Goal: Task Accomplishment & Management: Manage account settings

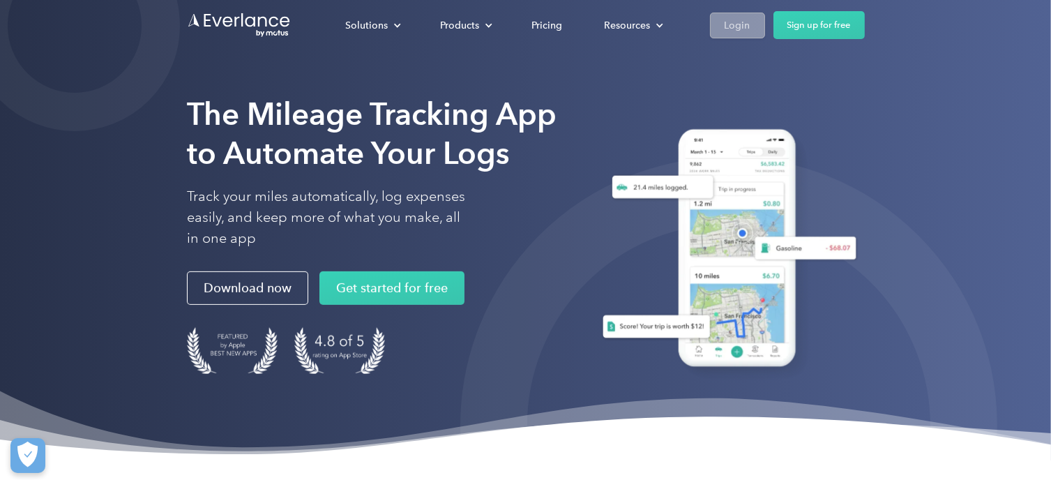
click at [747, 22] on div "Login" at bounding box center [737, 25] width 26 height 17
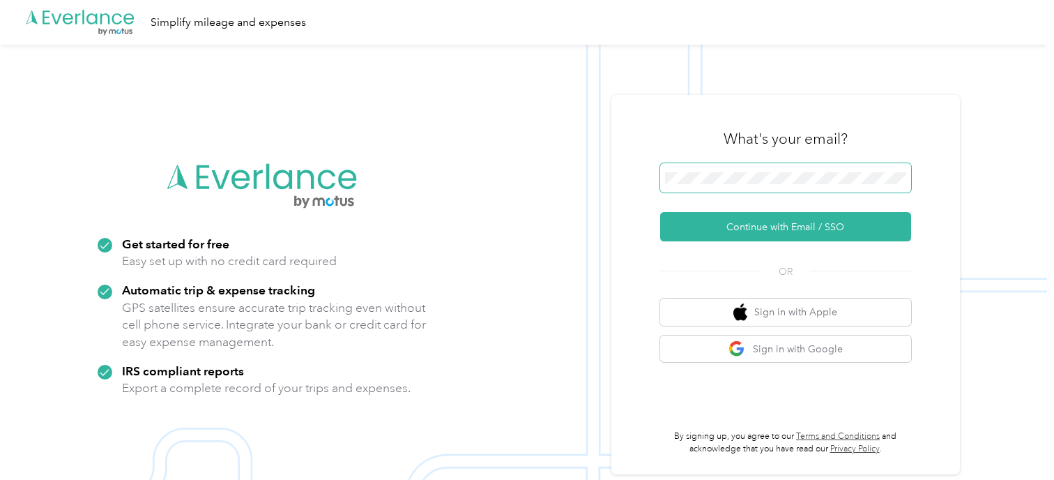
click at [706, 171] on span at bounding box center [785, 177] width 251 height 29
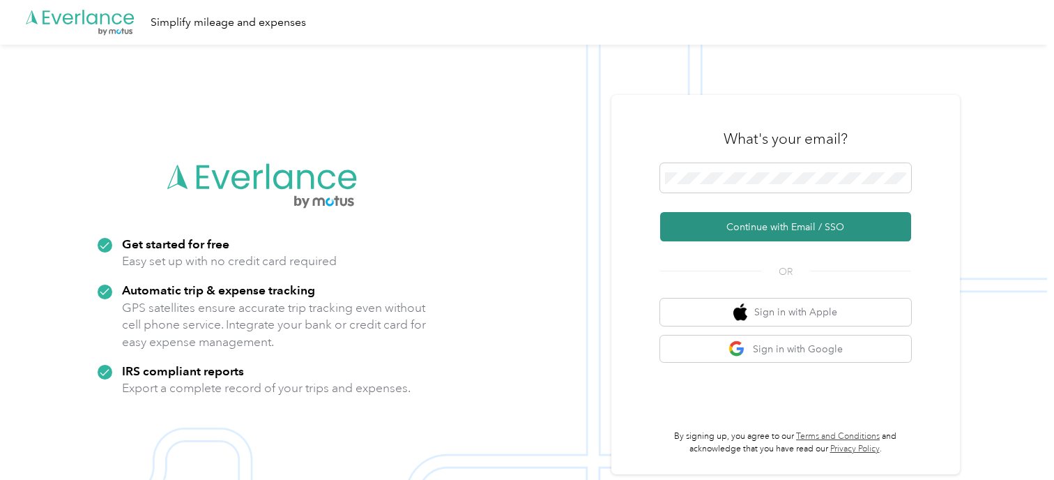
click at [717, 222] on button "Continue with Email / SSO" at bounding box center [785, 226] width 251 height 29
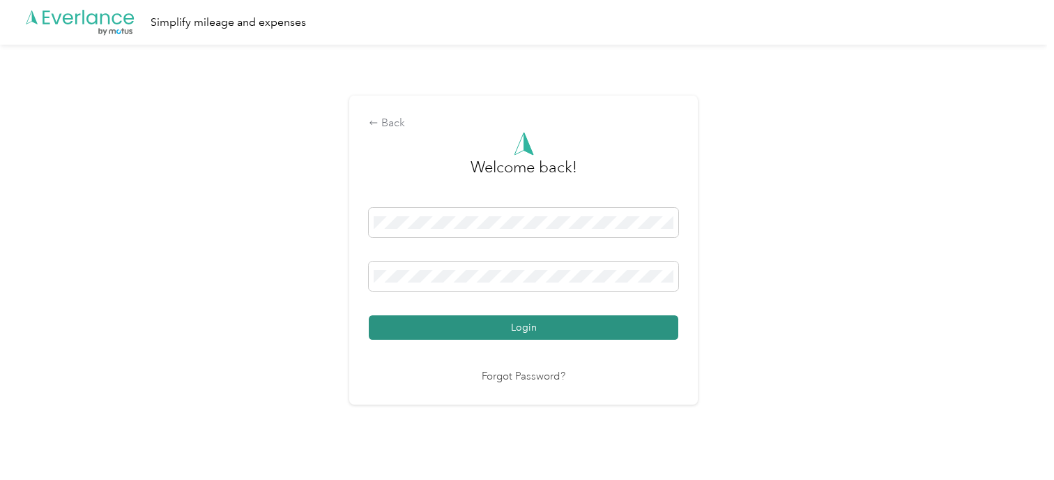
click at [499, 321] on button "Login" at bounding box center [524, 327] width 310 height 24
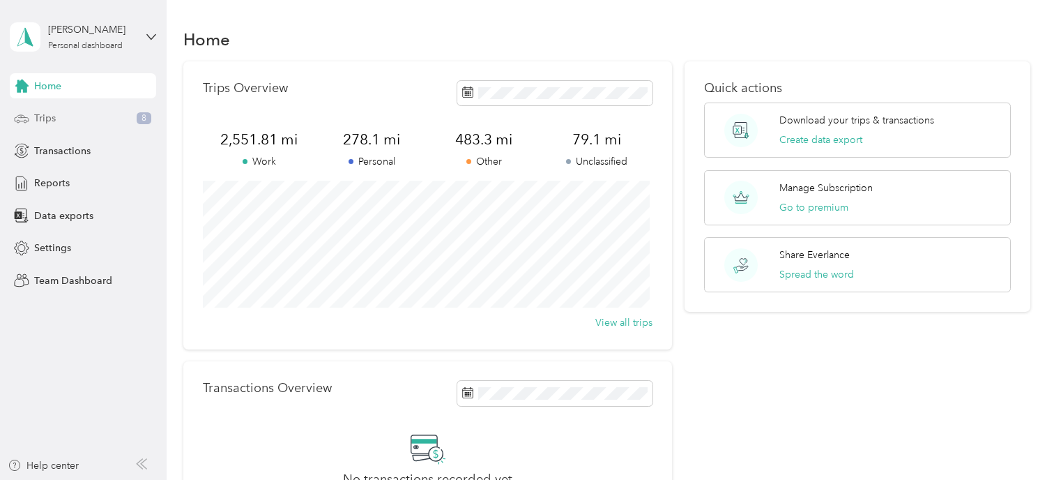
click at [47, 124] on span "Trips" at bounding box center [45, 118] width 22 height 15
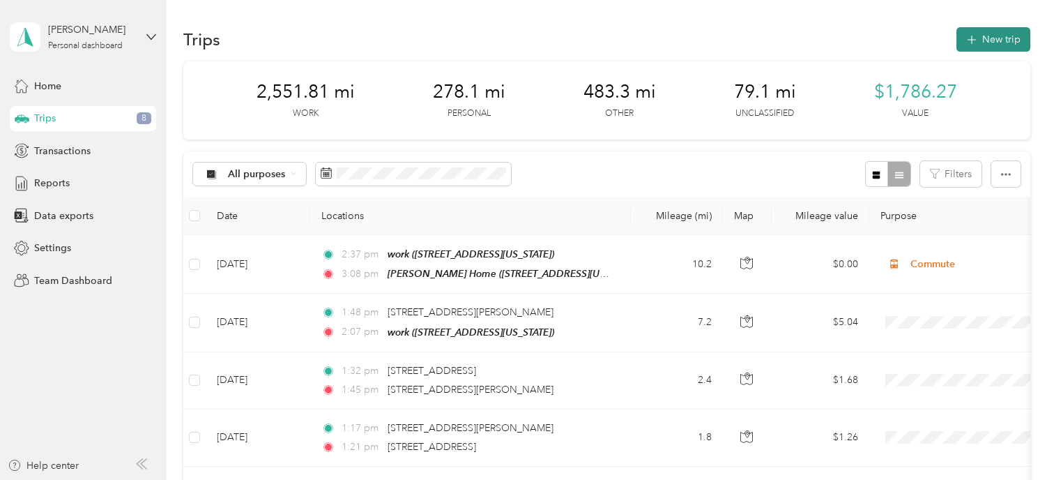
click at [960, 37] on button "New trip" at bounding box center [994, 39] width 74 height 24
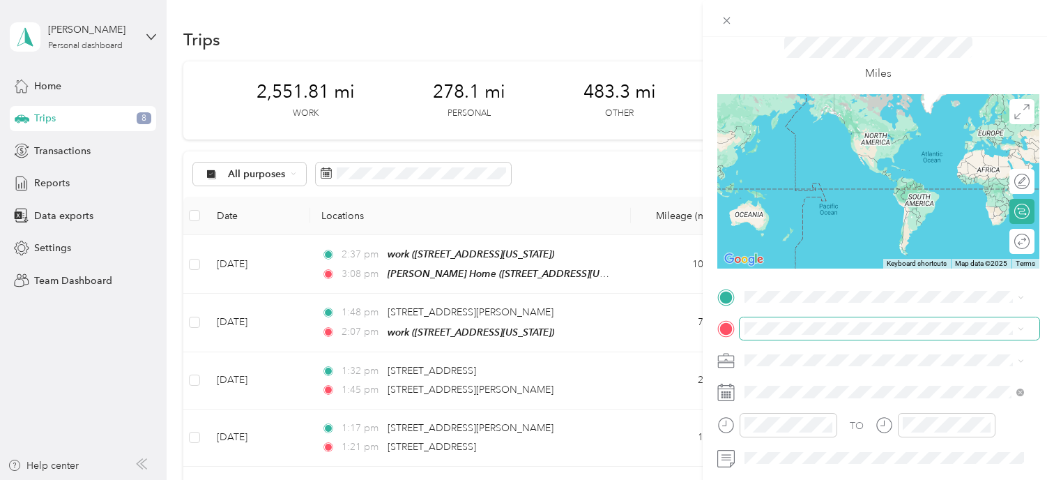
scroll to position [139, 0]
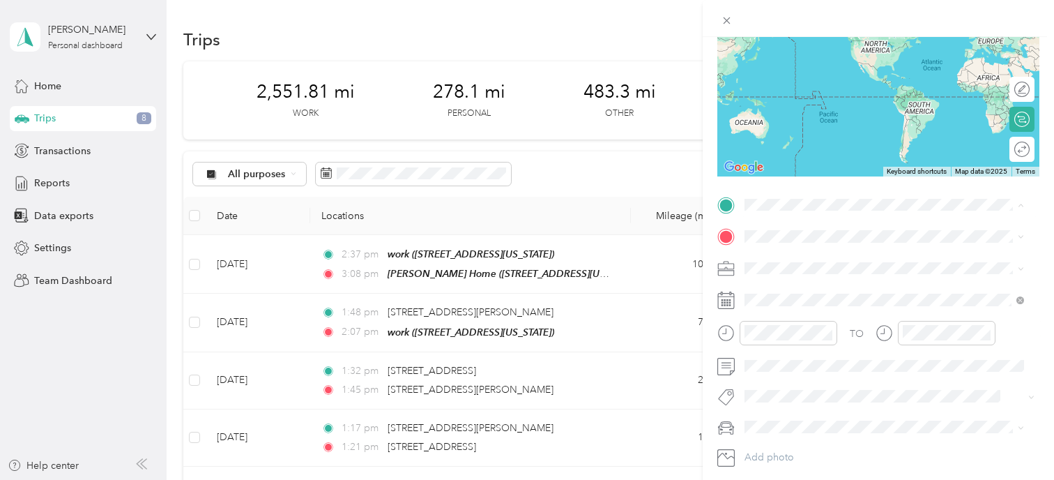
click at [823, 261] on strong "[PERSON_NAME] Home" at bounding box center [827, 260] width 112 height 13
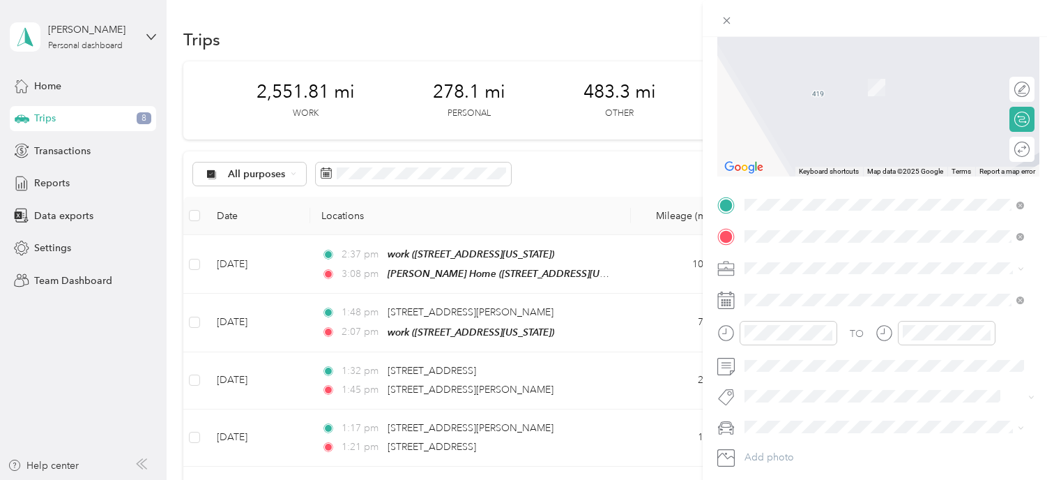
click at [809, 293] on span "[STREET_ADDRESS][US_STATE]" at bounding box center [840, 286] width 139 height 13
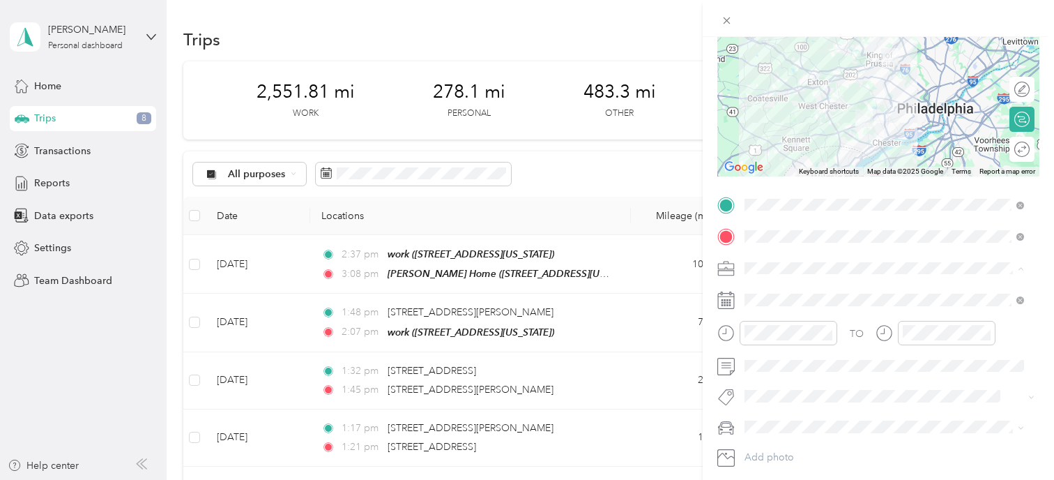
click at [804, 295] on div "Work" at bounding box center [884, 292] width 270 height 15
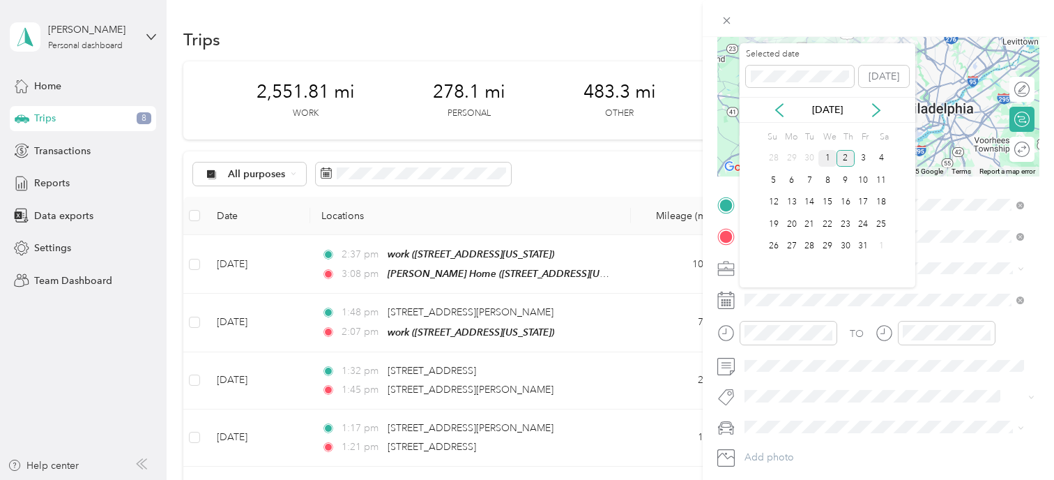
click at [823, 150] on div "1" at bounding box center [827, 158] width 18 height 17
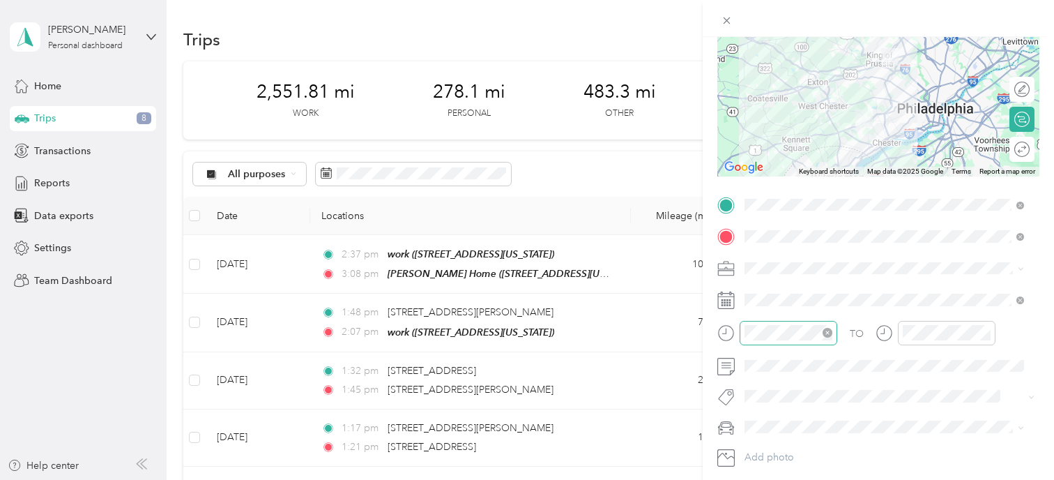
click at [825, 332] on icon "close-circle" at bounding box center [828, 333] width 10 height 10
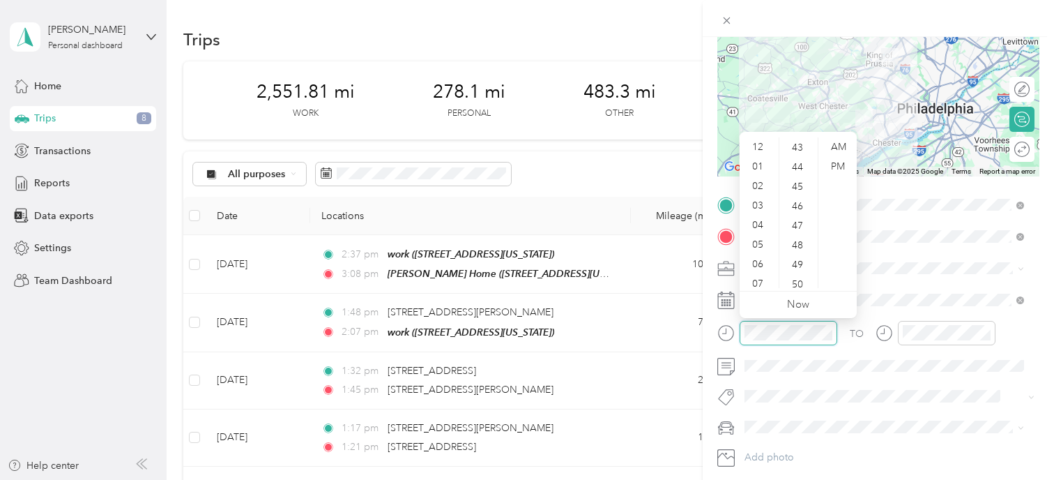
scroll to position [839, 0]
click at [759, 147] on div "12" at bounding box center [758, 147] width 33 height 20
click at [798, 189] on div "13" at bounding box center [798, 189] width 33 height 20
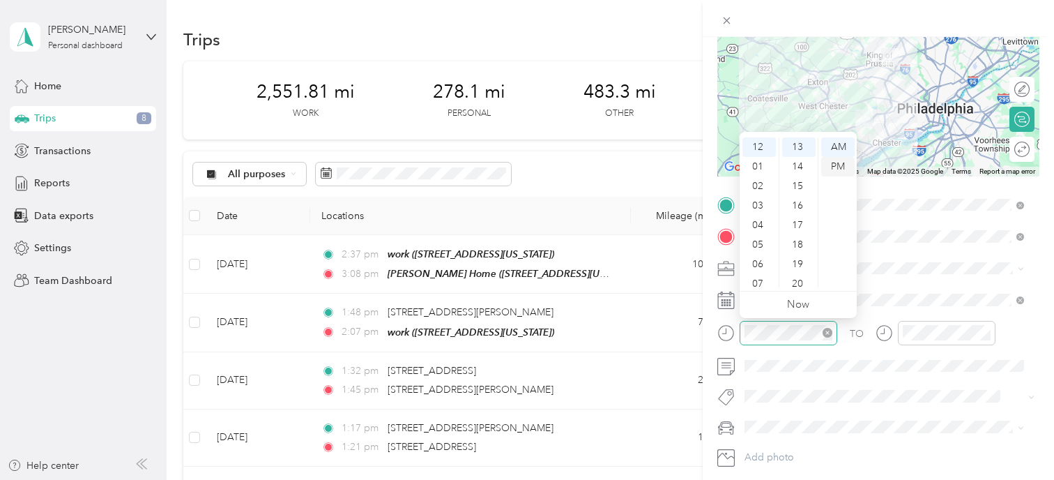
click at [828, 158] on div "PM" at bounding box center [837, 167] width 33 height 20
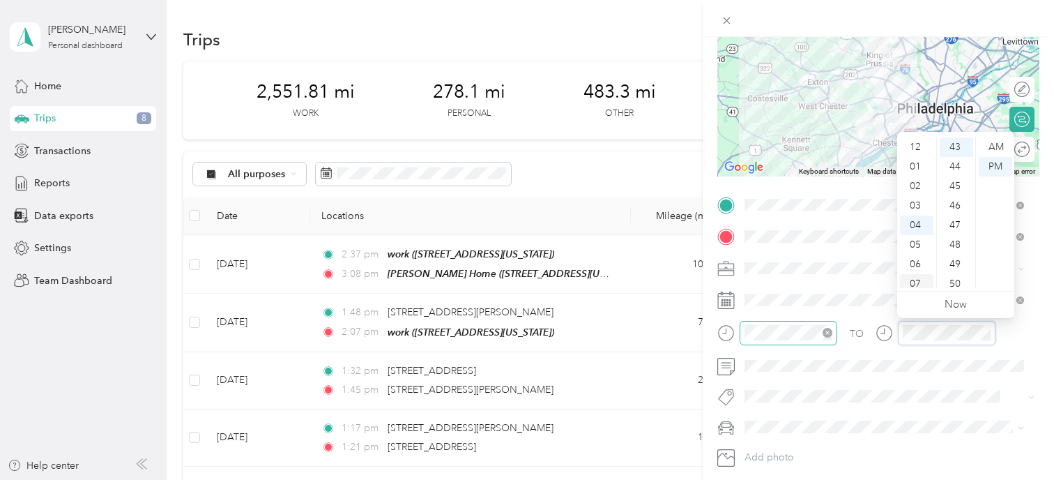
scroll to position [0, 0]
click at [917, 153] on div "12" at bounding box center [916, 147] width 33 height 20
click at [959, 200] on div "46" at bounding box center [956, 206] width 33 height 20
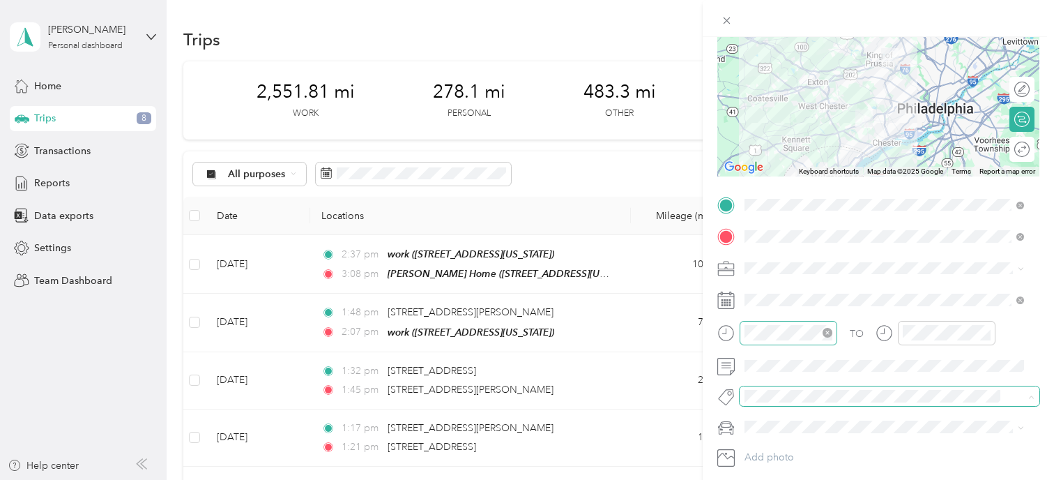
click at [902, 386] on span at bounding box center [890, 396] width 300 height 20
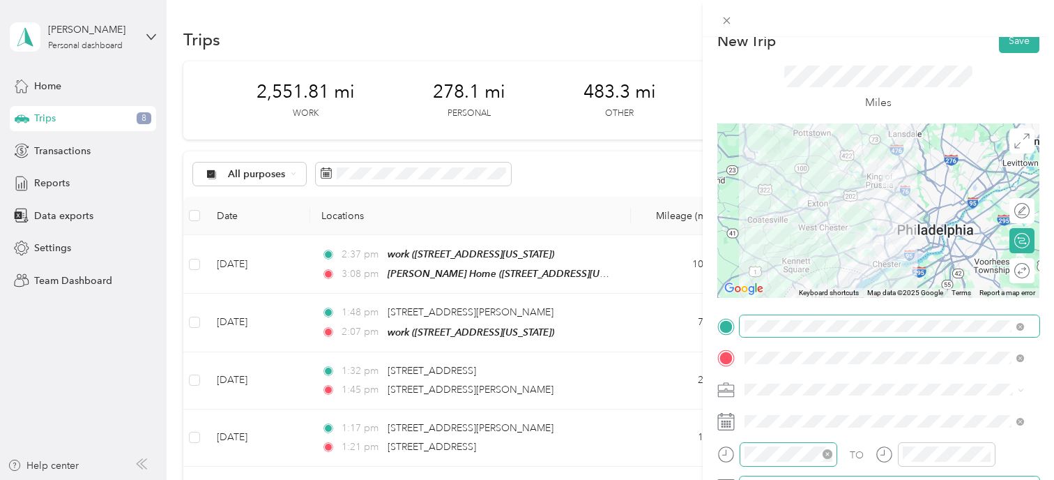
scroll to position [0, 0]
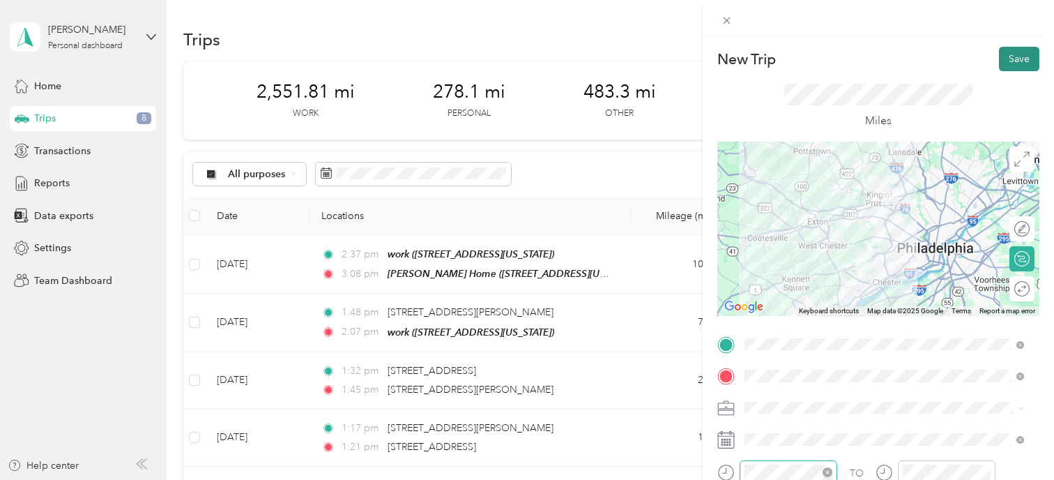
click at [999, 59] on button "Save" at bounding box center [1019, 59] width 40 height 24
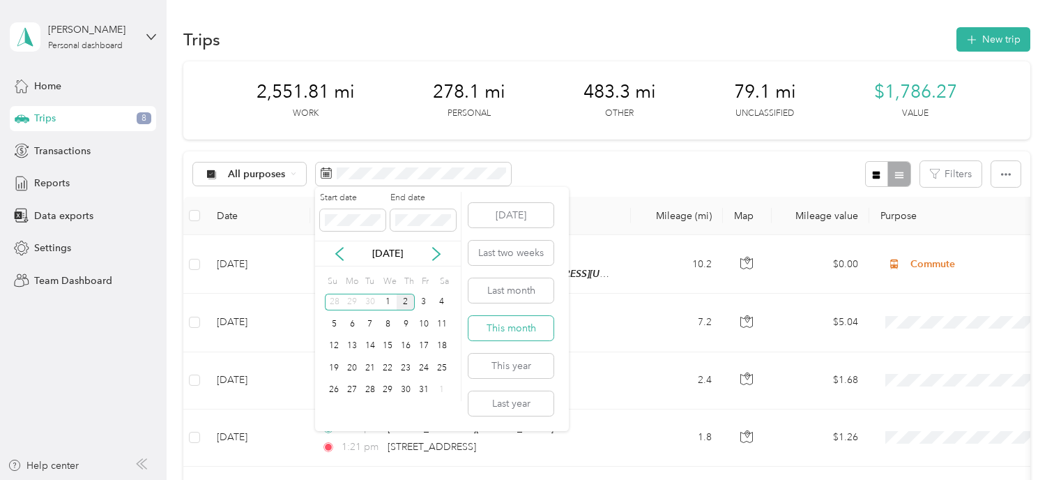
click at [516, 334] on button "This month" at bounding box center [511, 328] width 85 height 24
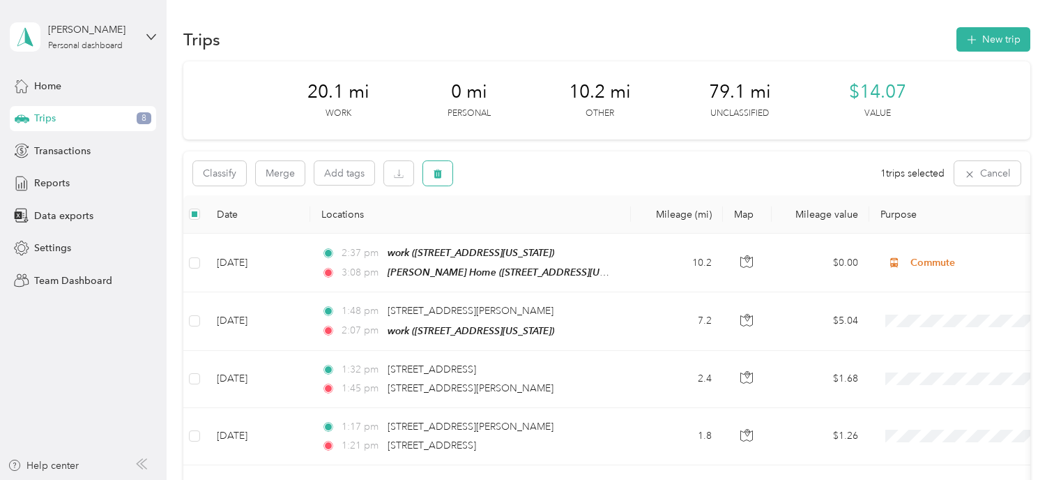
click at [446, 167] on button "button" at bounding box center [437, 173] width 29 height 24
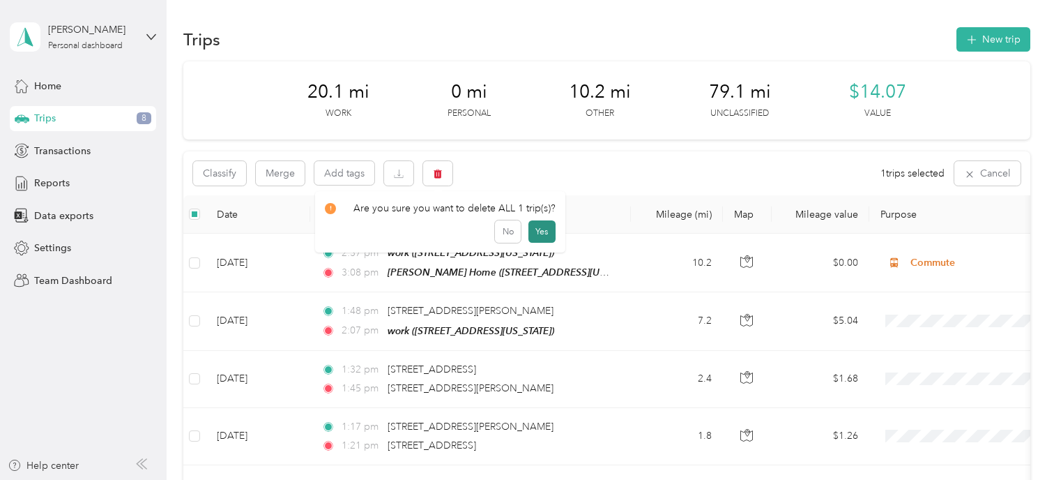
click at [535, 225] on button "Yes" at bounding box center [541, 231] width 27 height 22
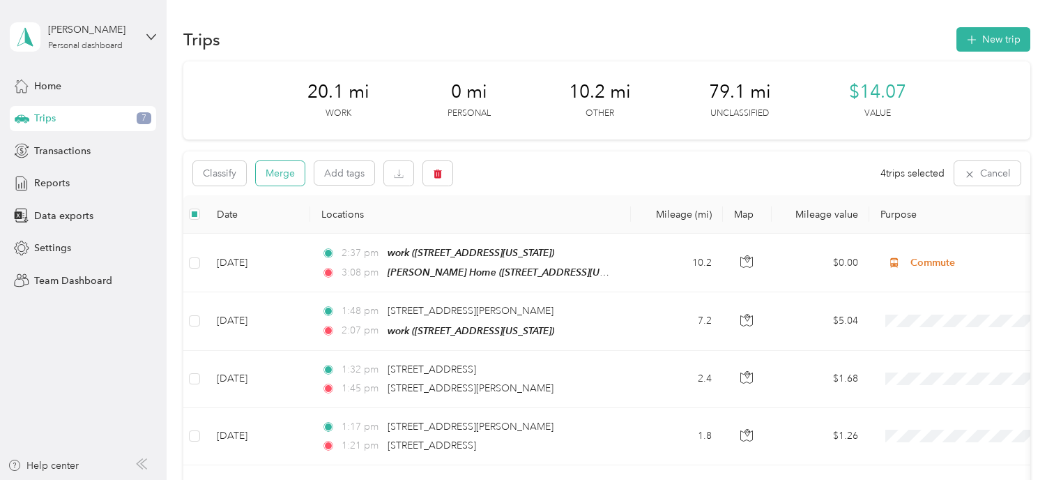
click at [275, 184] on button "Merge" at bounding box center [280, 173] width 49 height 24
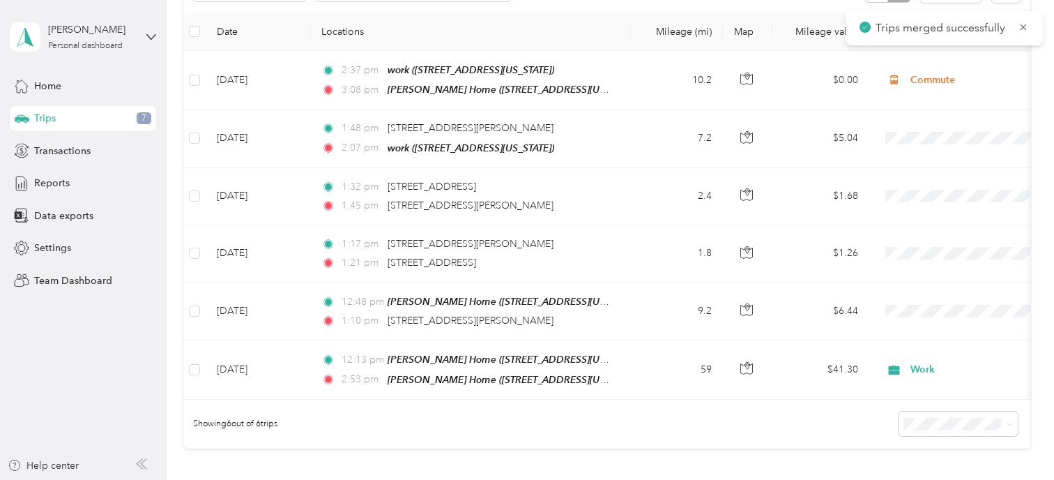
scroll to position [350, 0]
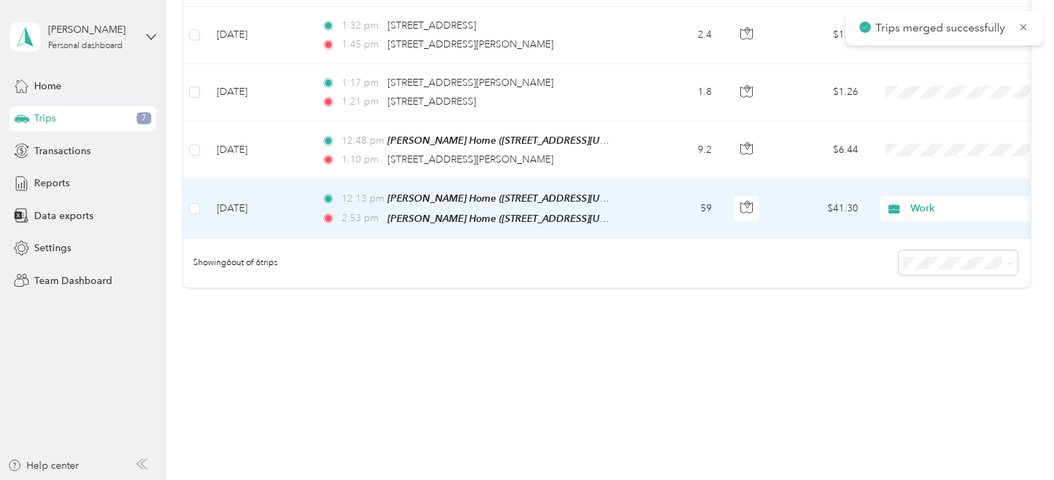
click at [669, 196] on td "59" at bounding box center [677, 208] width 92 height 59
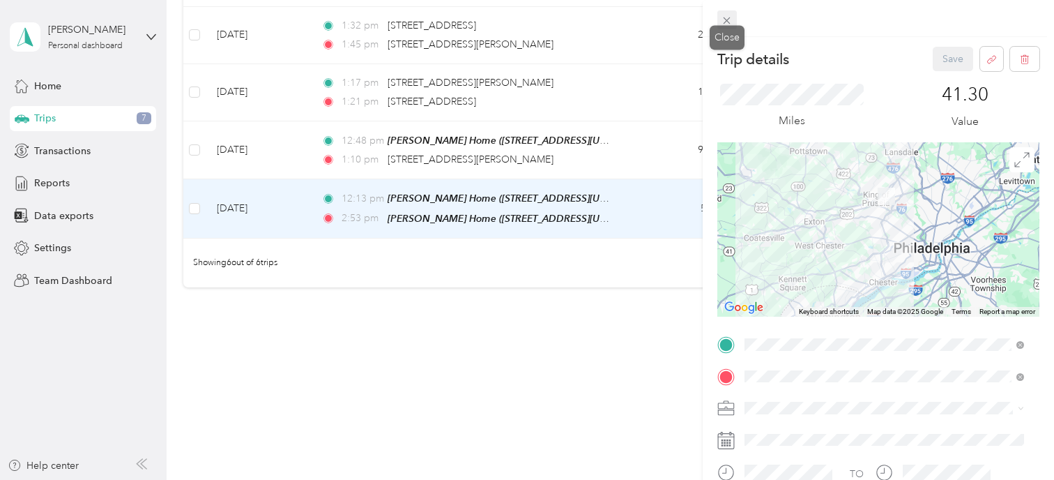
click at [731, 22] on icon at bounding box center [727, 21] width 12 height 12
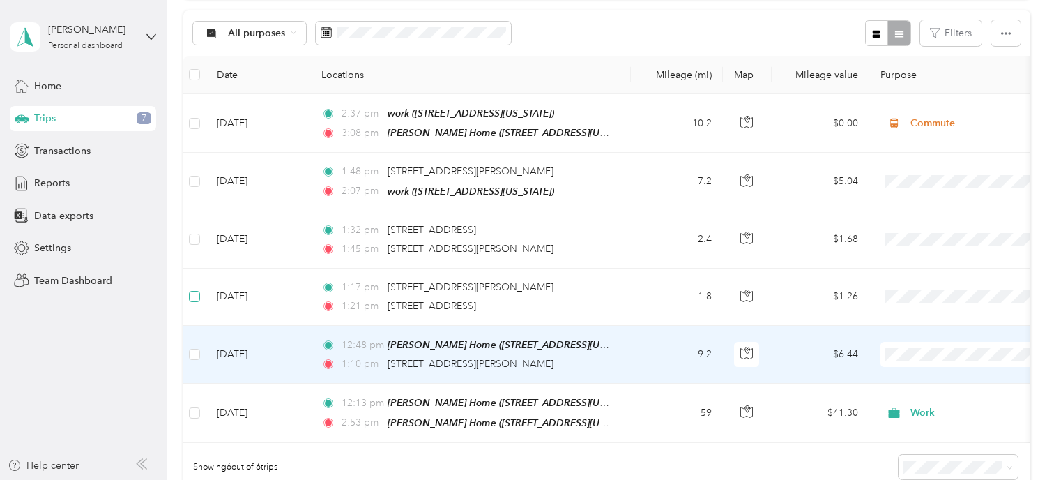
scroll to position [139, 0]
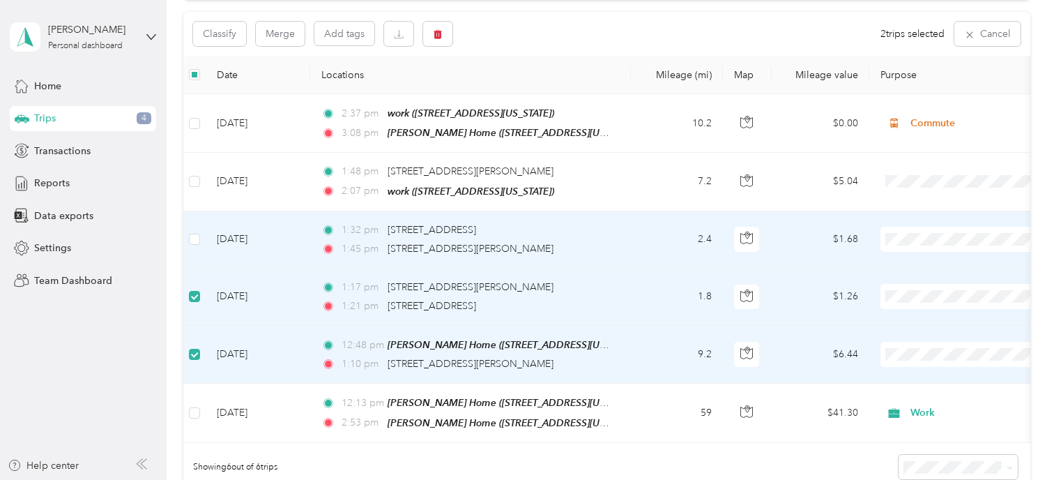
click at [201, 241] on td at bounding box center [194, 239] width 22 height 57
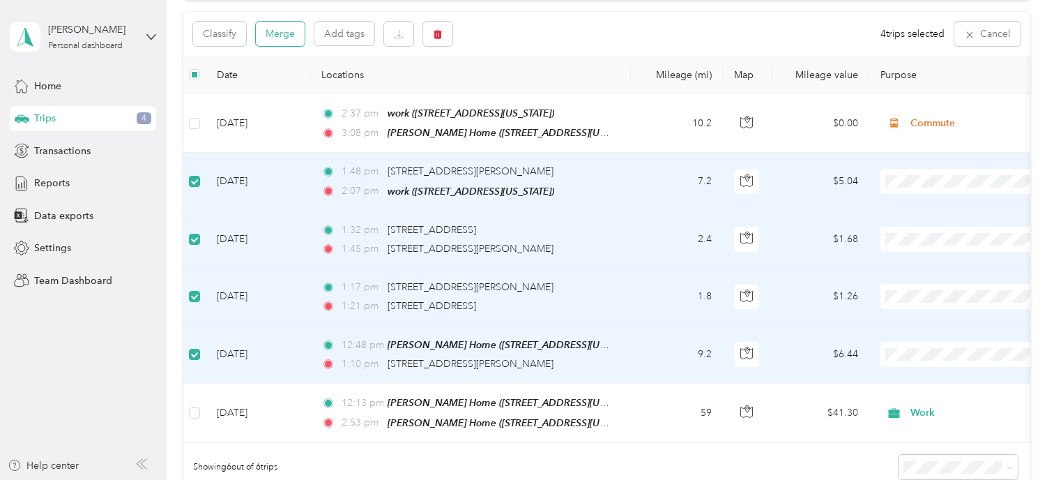
click at [284, 33] on button "Merge" at bounding box center [280, 34] width 49 height 24
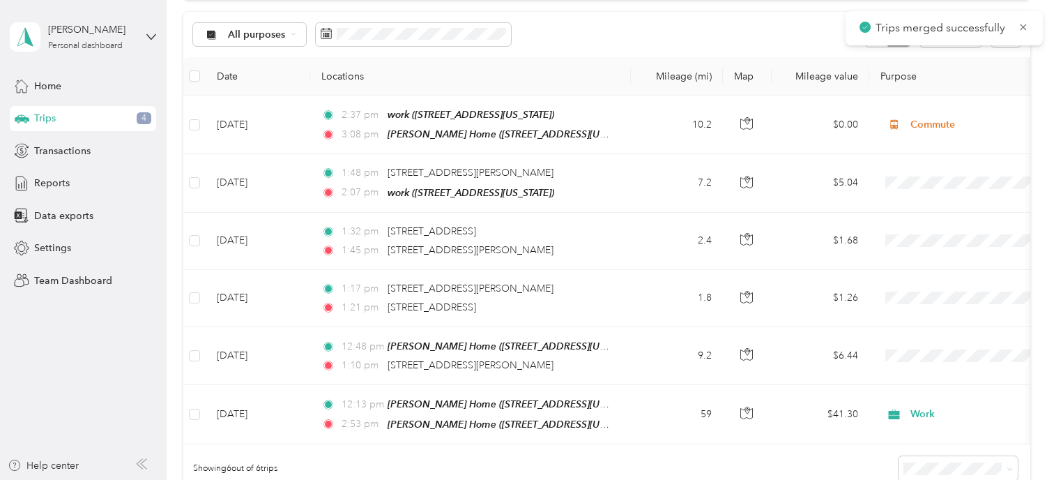
scroll to position [141, 0]
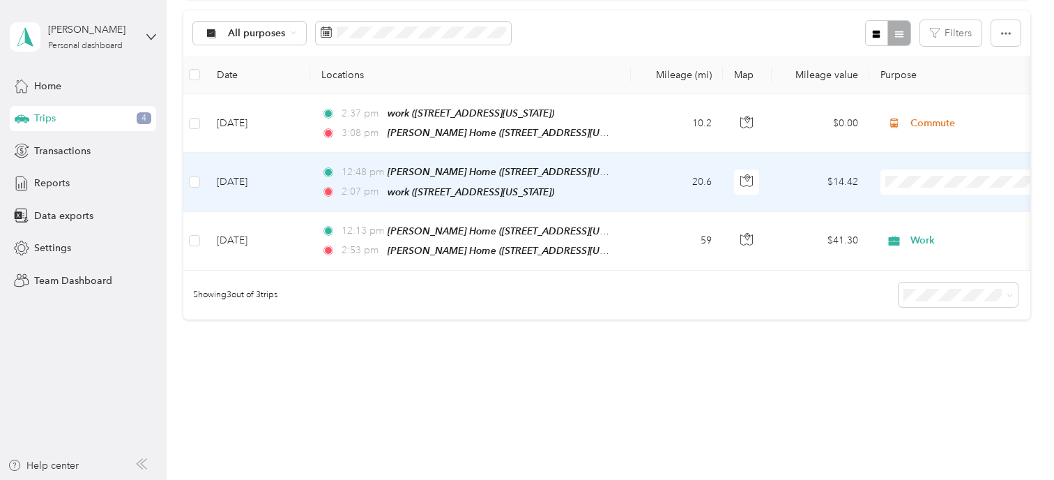
click at [924, 186] on span at bounding box center [967, 181] width 173 height 25
click at [924, 204] on span "Work" at bounding box center [979, 205] width 129 height 15
click at [663, 190] on td "20.6" at bounding box center [677, 182] width 92 height 59
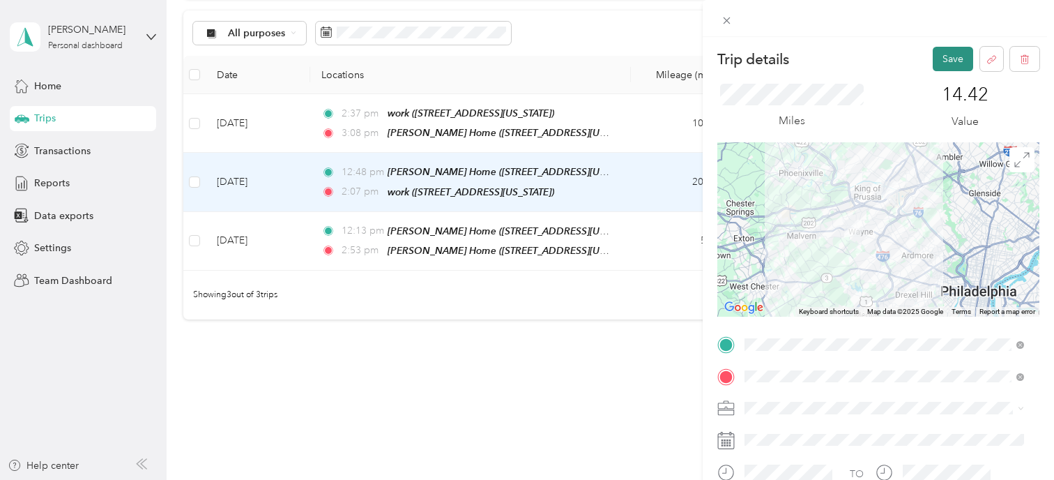
click at [934, 47] on button "Save" at bounding box center [953, 59] width 40 height 24
